Goal: Find contact information: Find contact information

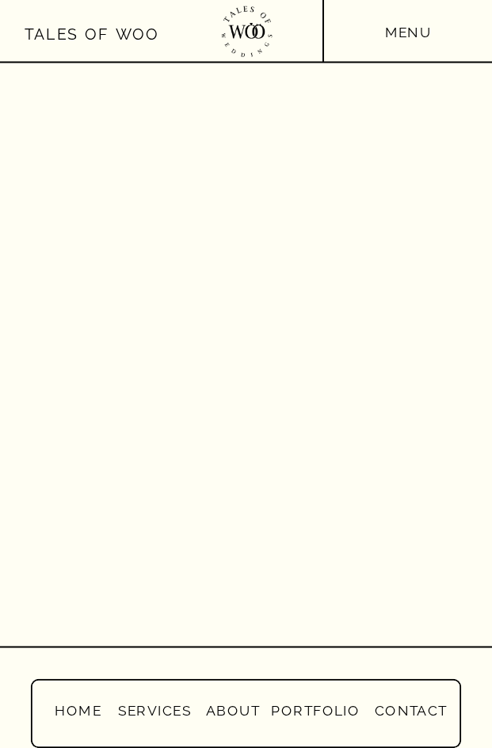
scroll to position [5922, 0]
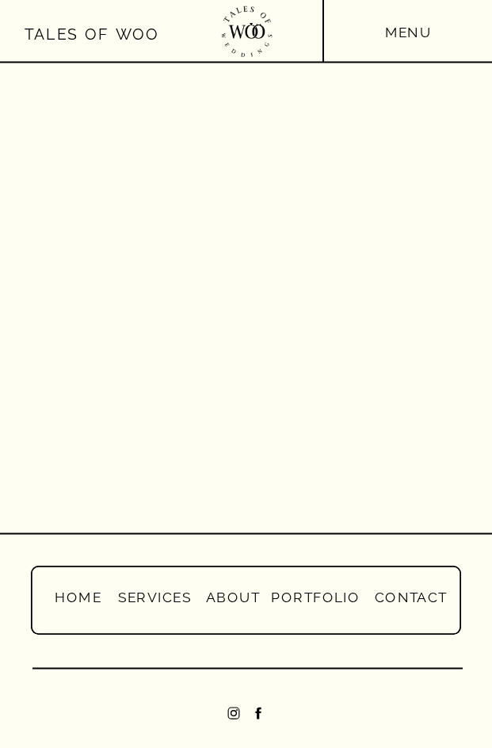
click at [422, 600] on nav "contact" at bounding box center [409, 595] width 75 height 20
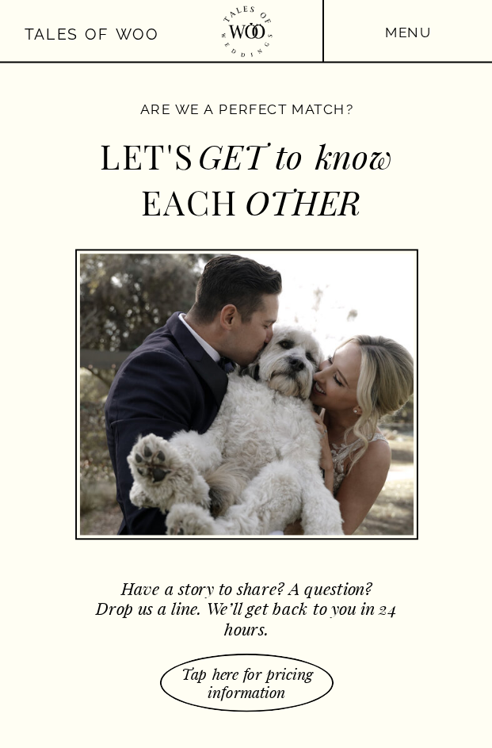
click at [426, 24] on nav "menu" at bounding box center [408, 32] width 54 height 25
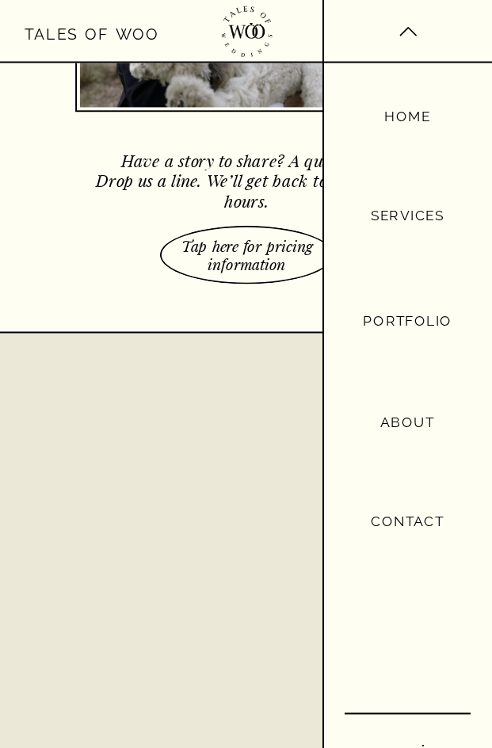
scroll to position [475, 0]
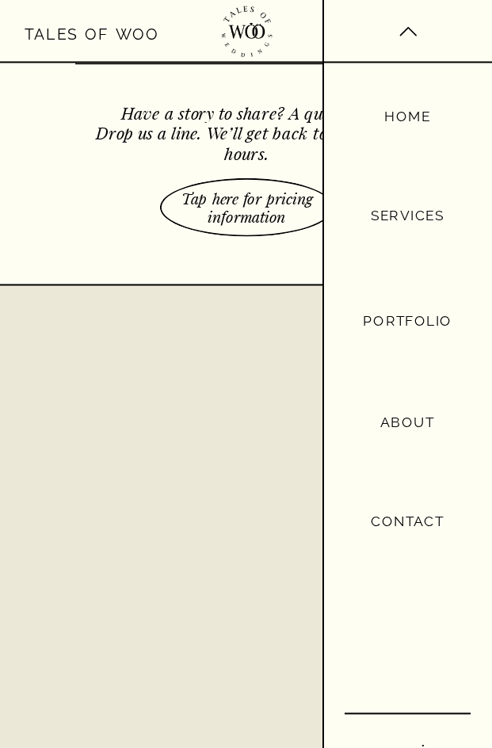
click at [425, 509] on nav "Contact" at bounding box center [407, 519] width 154 height 21
click at [421, 527] on nav "Contact" at bounding box center [407, 519] width 154 height 21
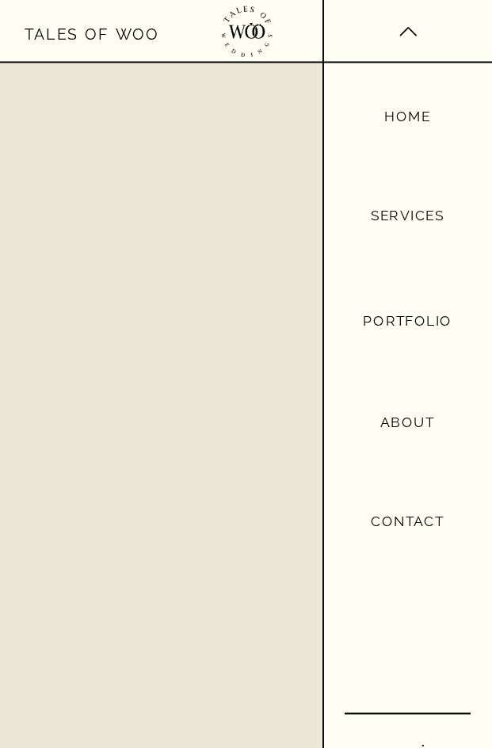
scroll to position [951, 0]
click at [425, 521] on nav "Contact" at bounding box center [407, 519] width 154 height 21
click at [425, 528] on nav "Contact" at bounding box center [407, 519] width 154 height 21
